Goal: Information Seeking & Learning: Learn about a topic

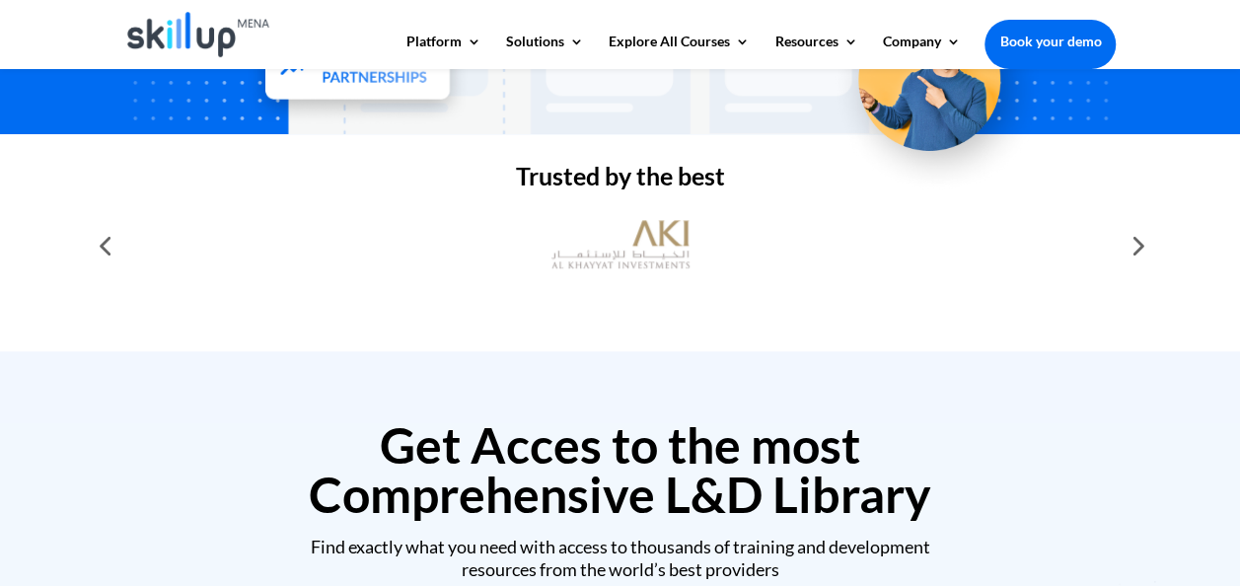
scroll to position [585, 0]
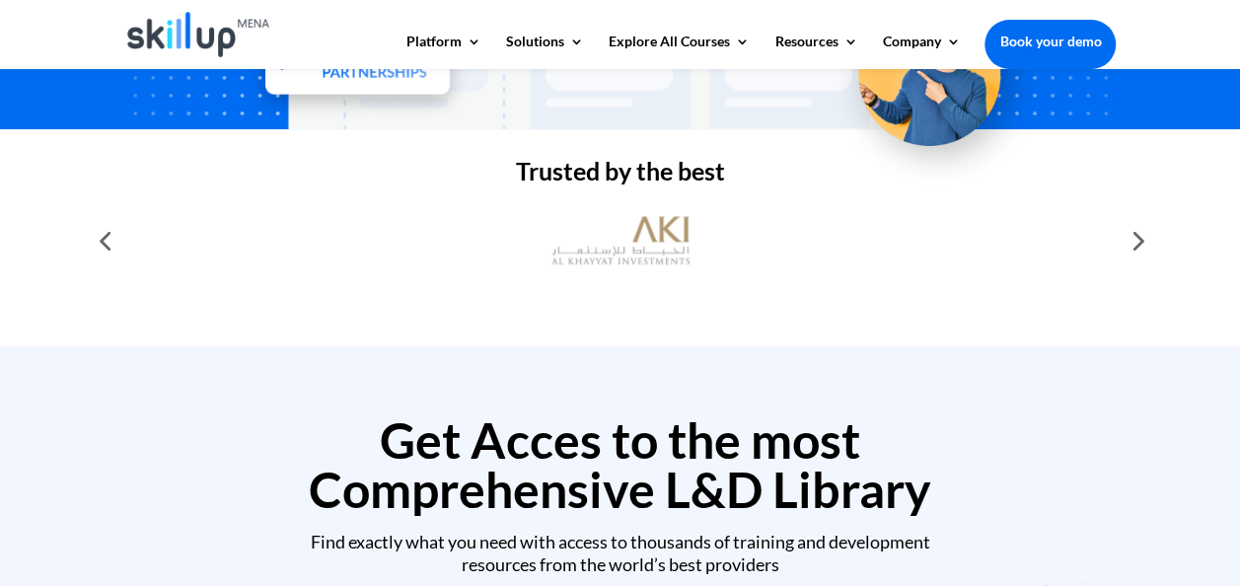
click at [1132, 243] on div at bounding box center [1135, 240] width 39 height 39
click at [1141, 253] on div at bounding box center [1135, 240] width 39 height 39
click at [1139, 242] on div at bounding box center [1135, 240] width 39 height 39
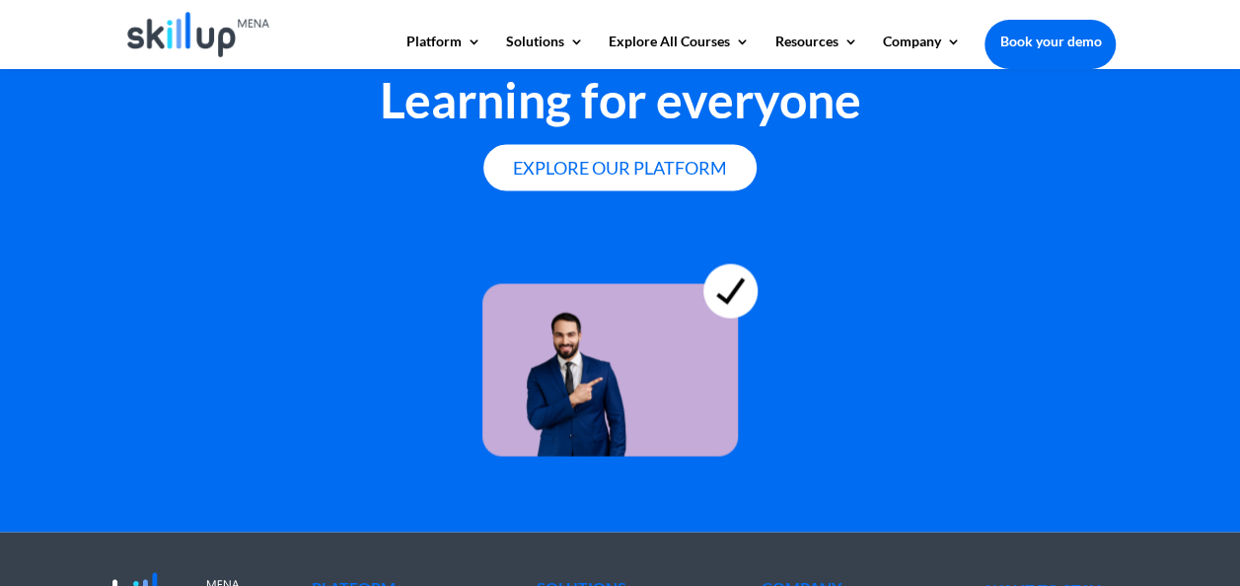
scroll to position [5476, 0]
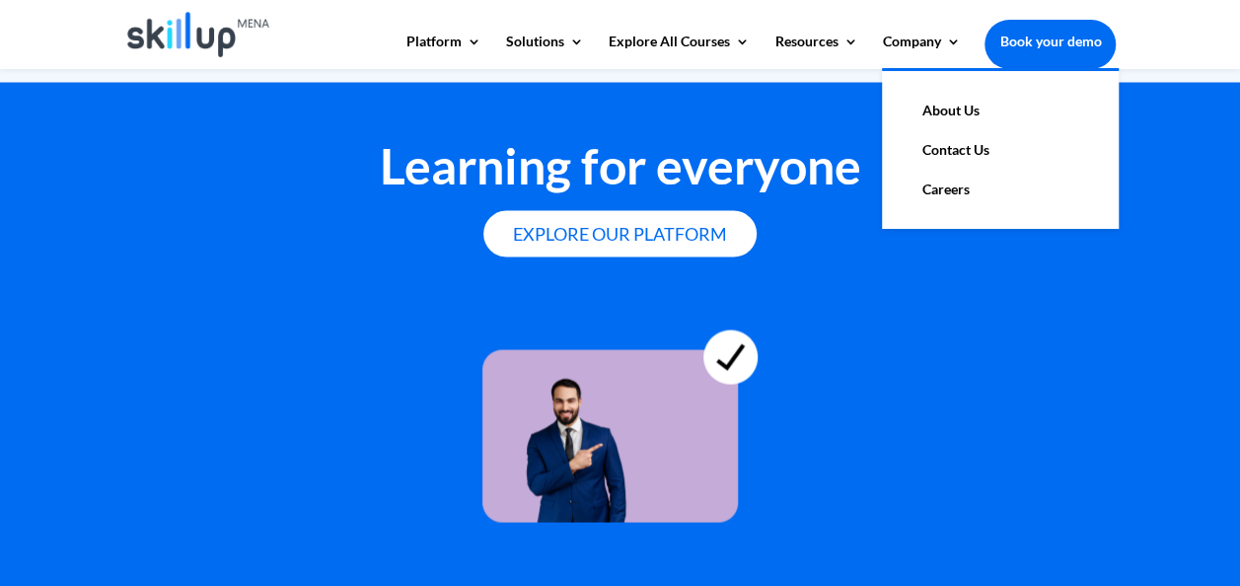
click at [924, 117] on link "About Us" at bounding box center [1000, 110] width 197 height 39
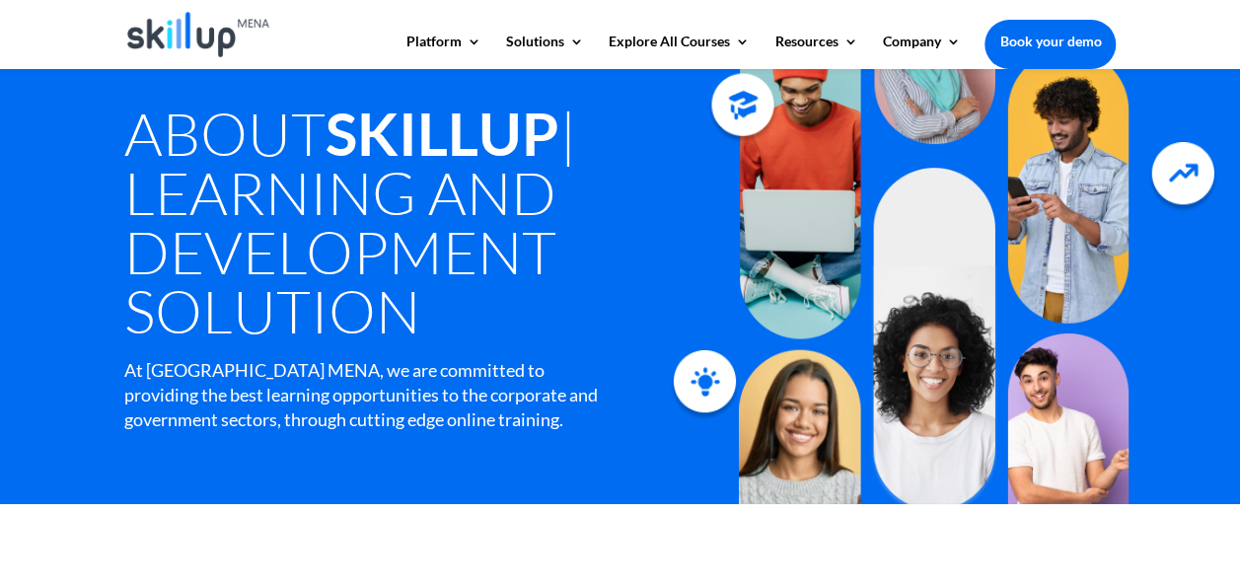
scroll to position [77, 0]
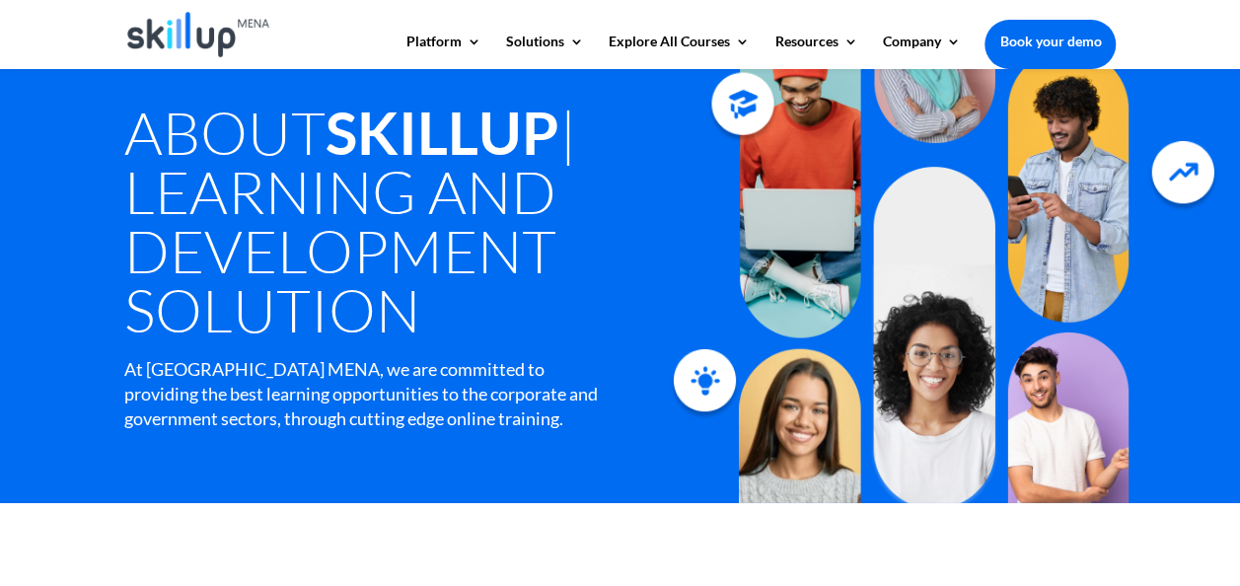
click at [765, 415] on div at bounding box center [934, 247] width 390 height 425
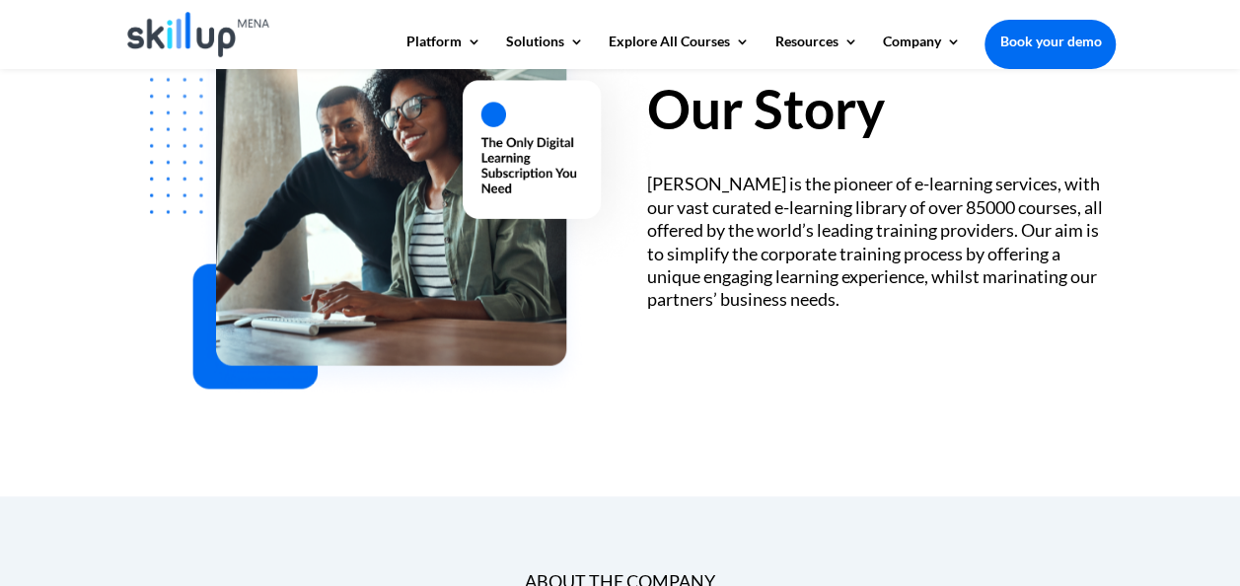
scroll to position [693, 0]
click at [765, 415] on div "Our Story [PERSON_NAME] is the pioneer of e-learning services, with our vast cu…" at bounding box center [620, 191] width 993 height 508
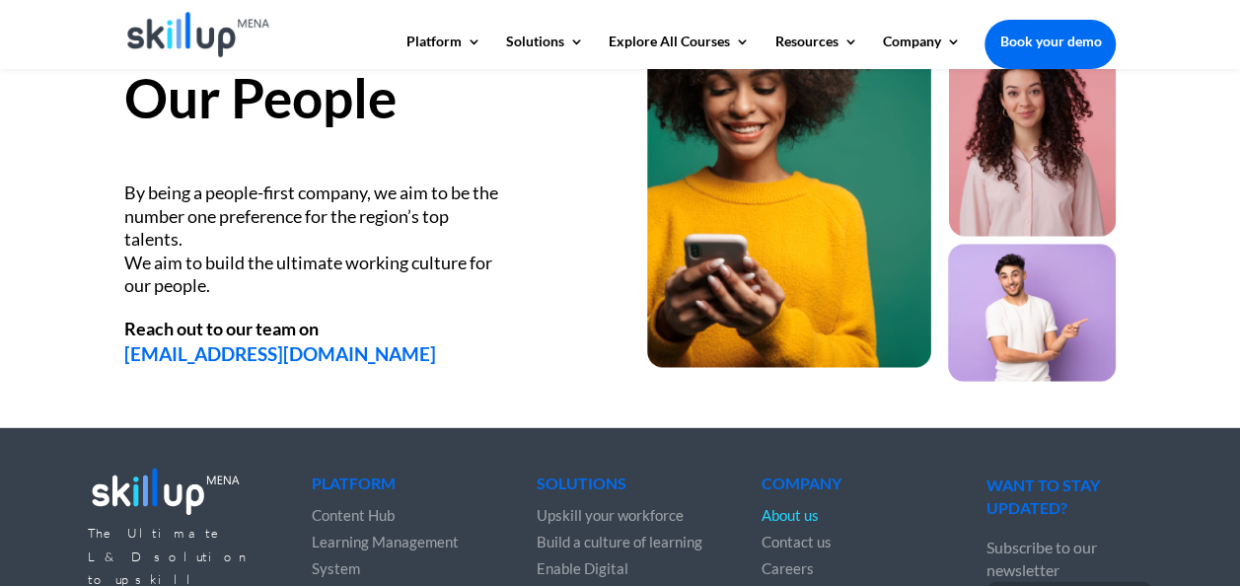
scroll to position [2628, 0]
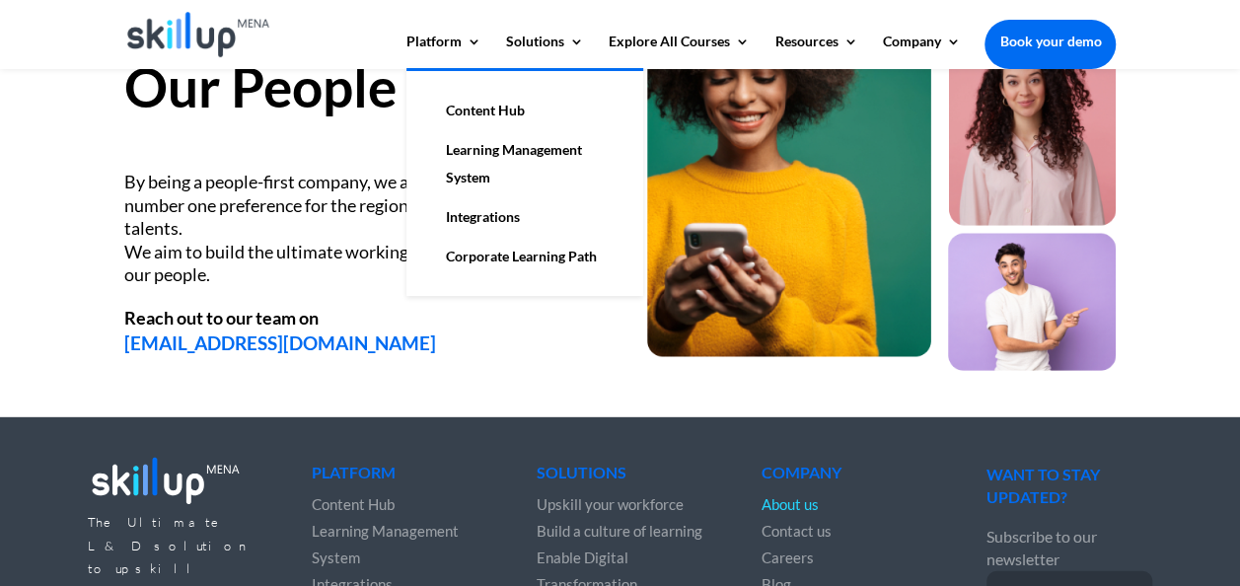
click at [474, 160] on link "Learning Management System" at bounding box center [524, 163] width 197 height 67
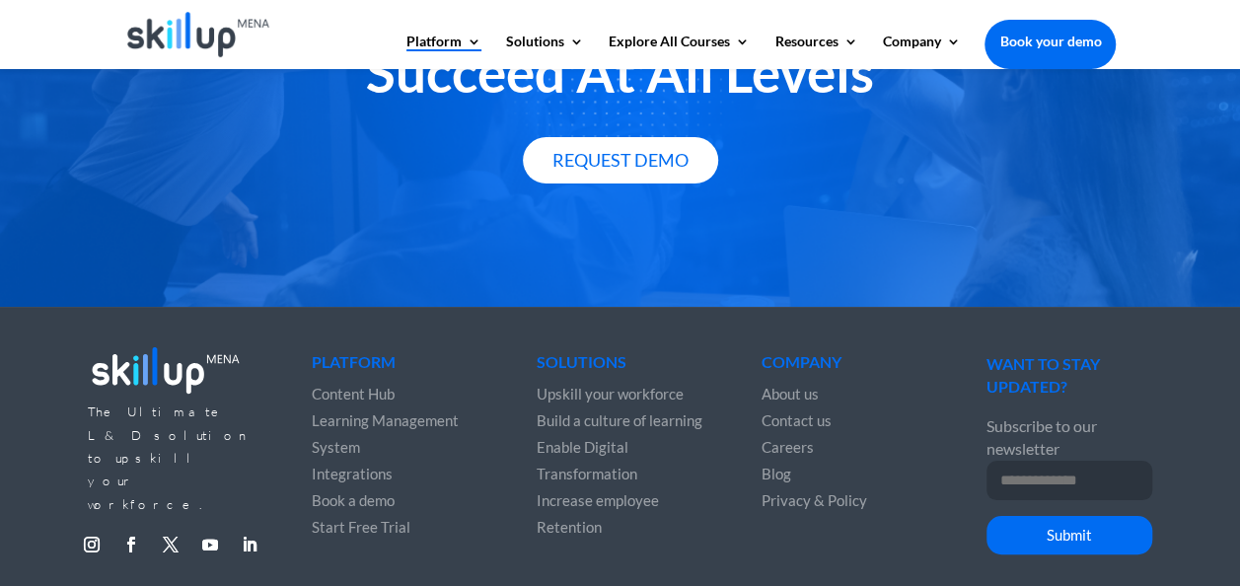
scroll to position [3623, 0]
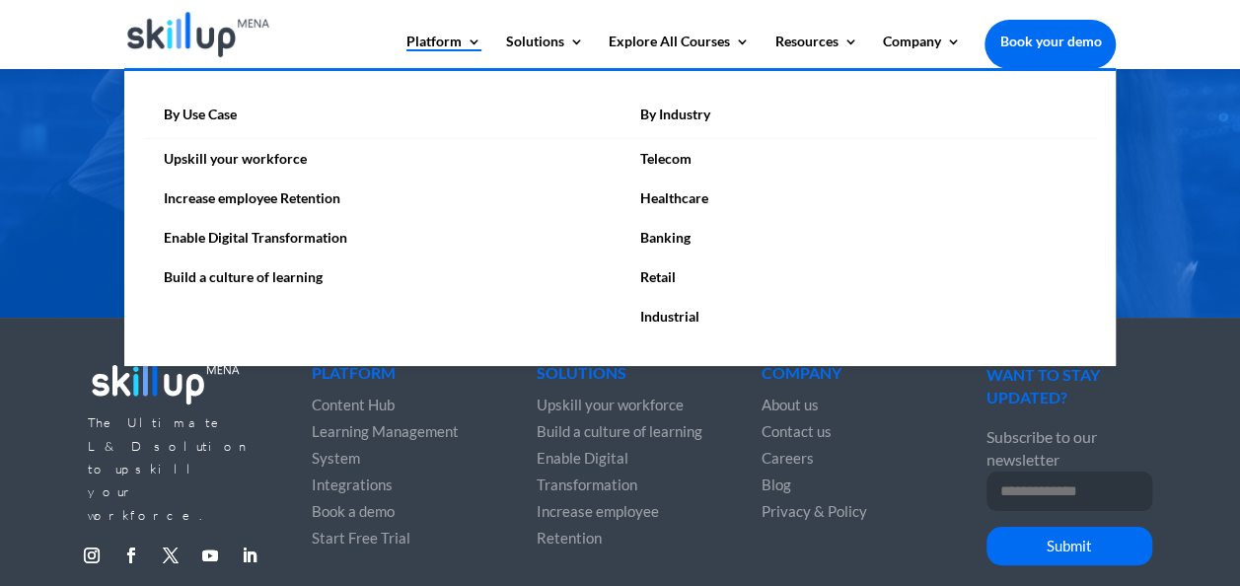
click at [668, 118] on link "By Industry" at bounding box center [859, 120] width 477 height 38
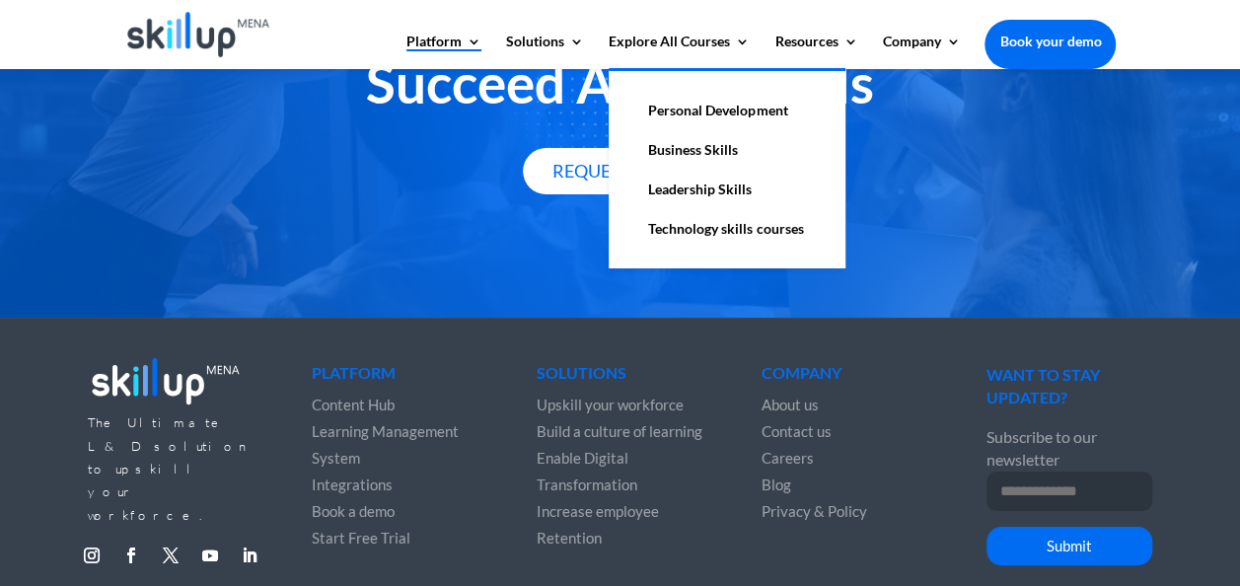
click at [705, 111] on link "Personal Development" at bounding box center [727, 110] width 197 height 39
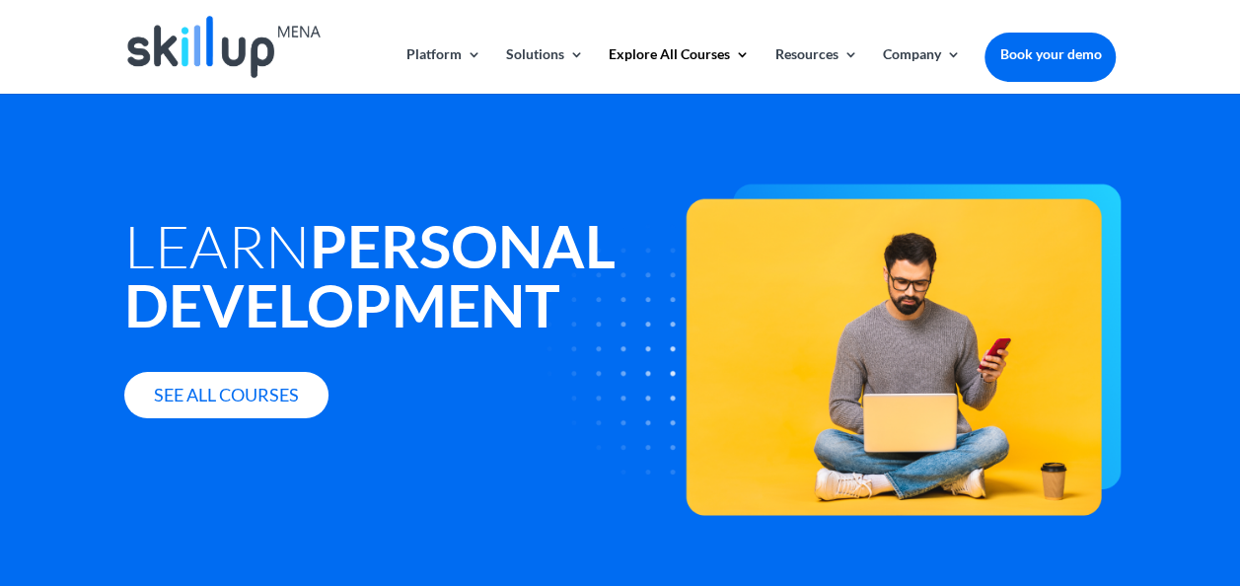
scroll to position [9, 0]
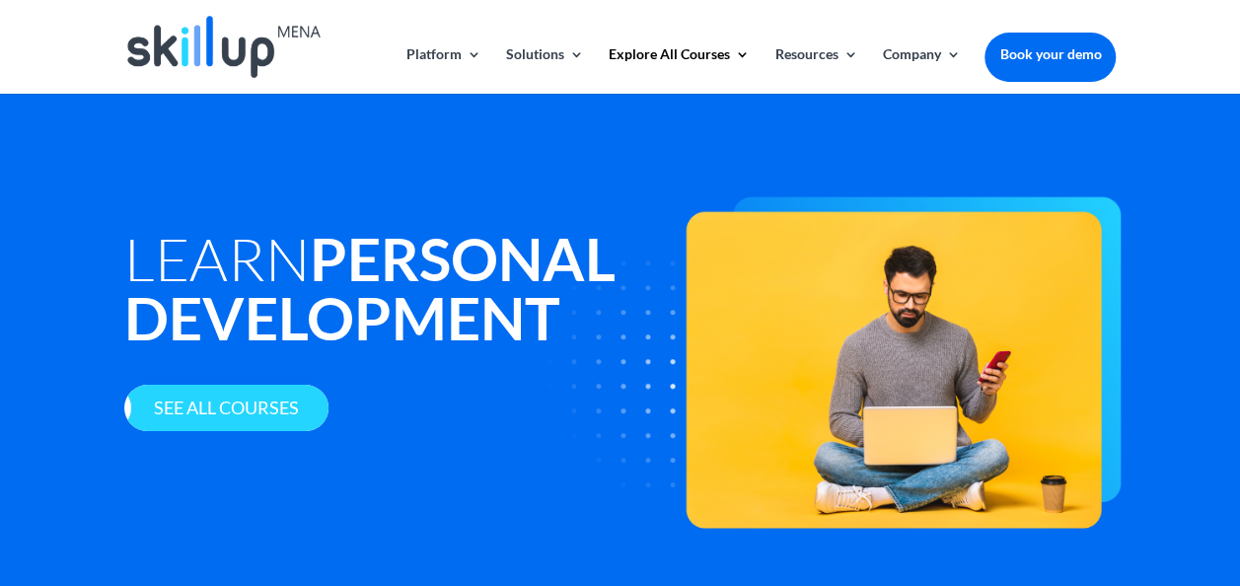
click at [258, 407] on link "See all courses" at bounding box center [226, 408] width 204 height 46
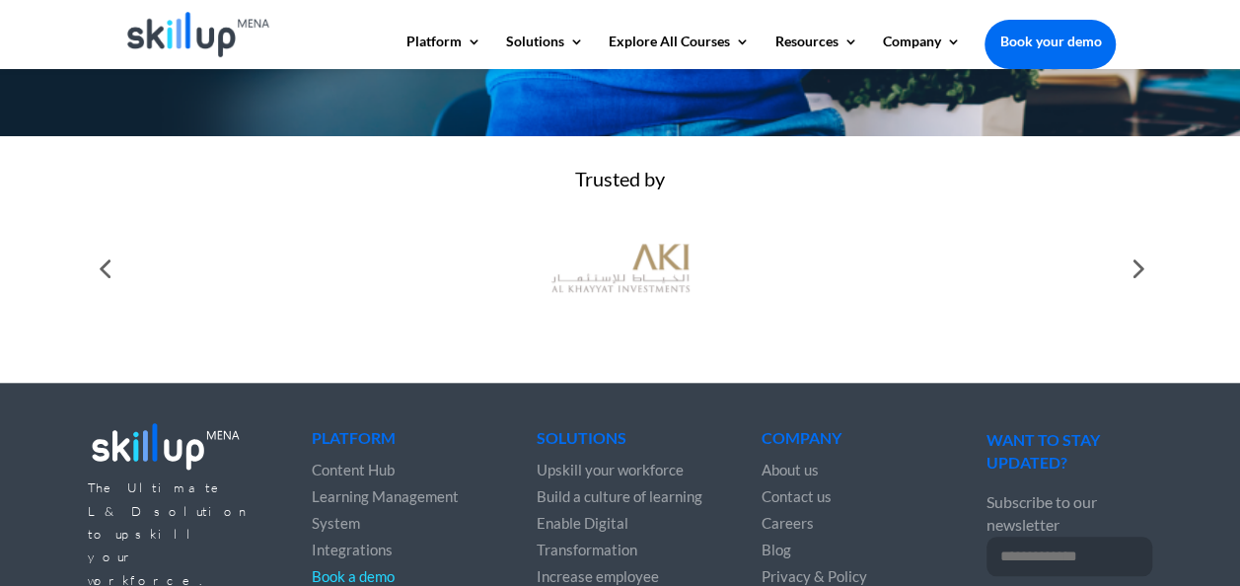
scroll to position [918, 0]
